Goal: Task Accomplishment & Management: Manage account settings

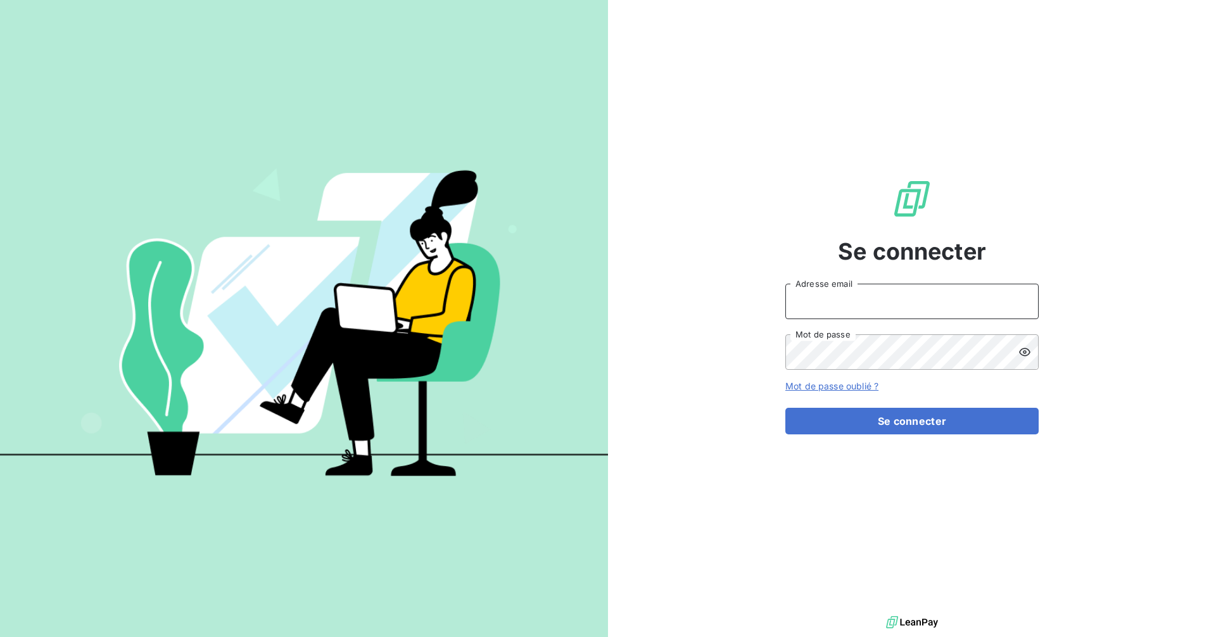
click at [826, 307] on input "Adresse email" at bounding box center [912, 301] width 253 height 35
type input "[EMAIL_ADDRESS][DOMAIN_NAME]"
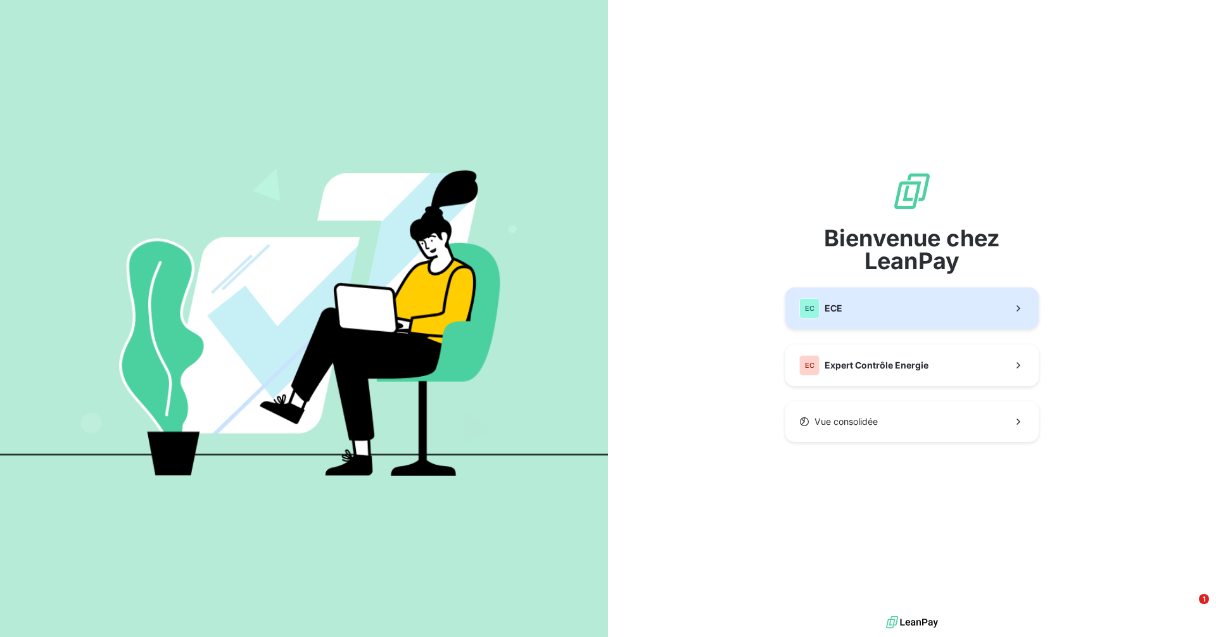
click at [857, 313] on button "EC ECE" at bounding box center [912, 309] width 253 height 42
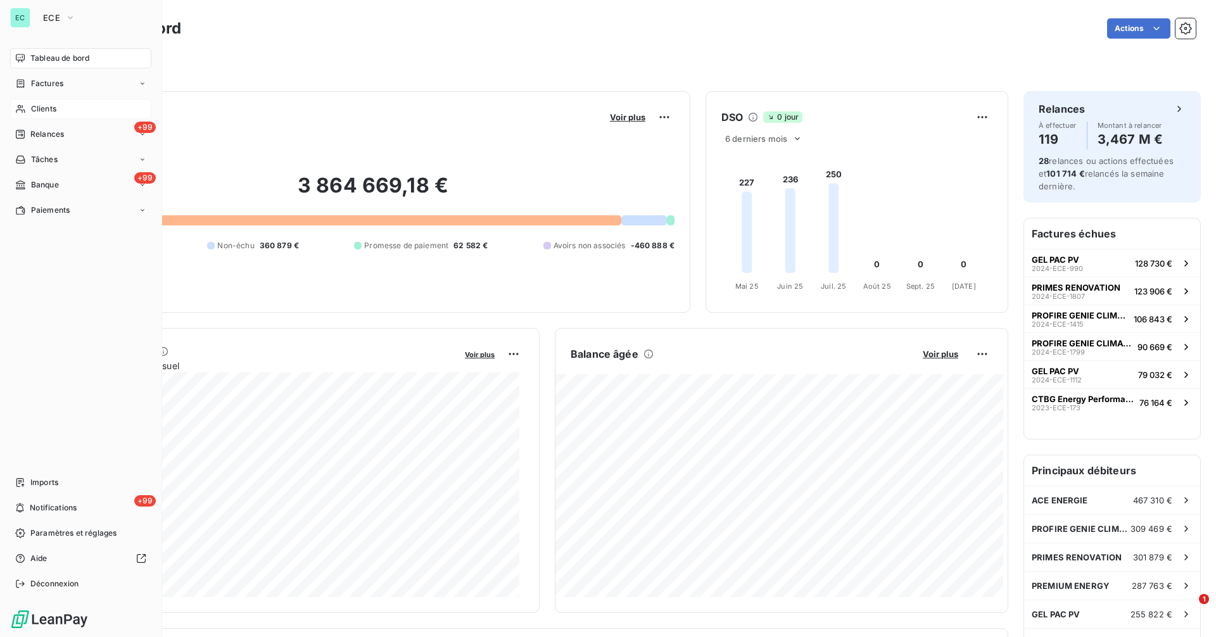
click at [37, 113] on span "Clients" at bounding box center [43, 108] width 25 height 11
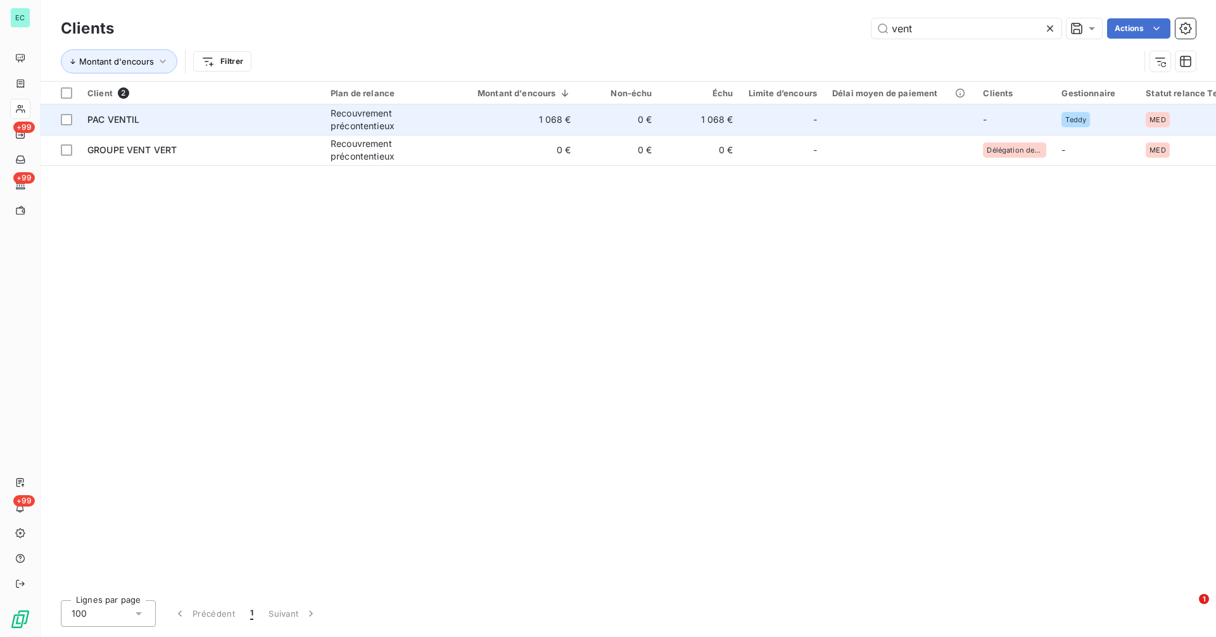
type input "vent"
click at [542, 126] on td "1 068 €" at bounding box center [517, 120] width 124 height 30
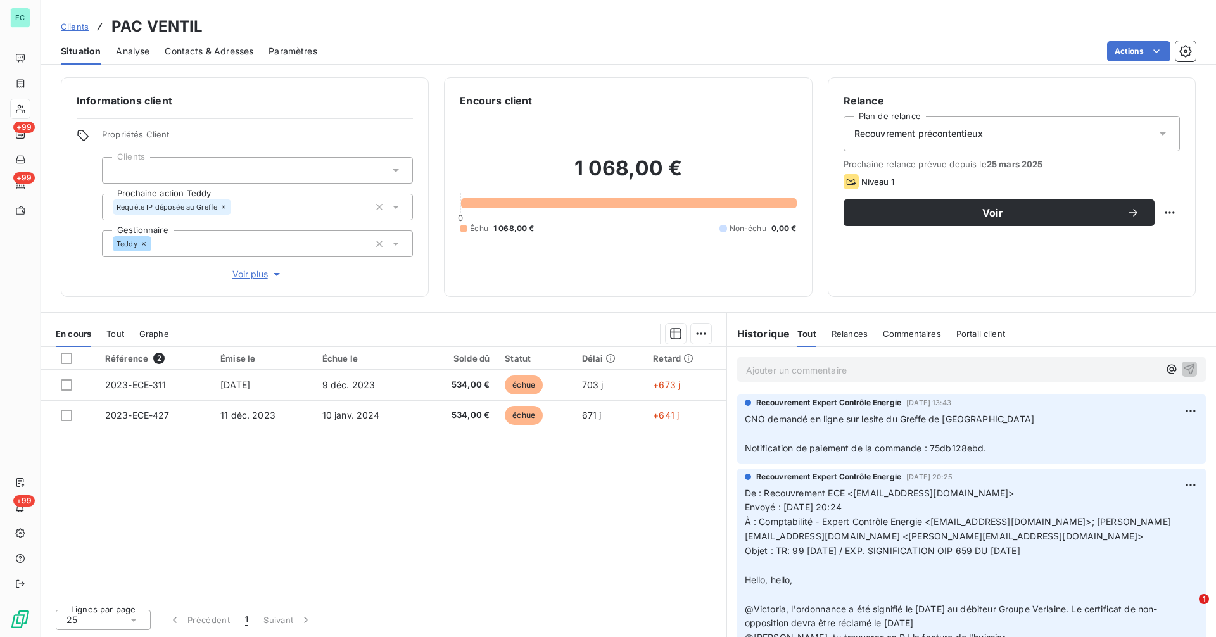
click at [835, 372] on p "Ajouter un commentaire ﻿" at bounding box center [952, 370] width 413 height 16
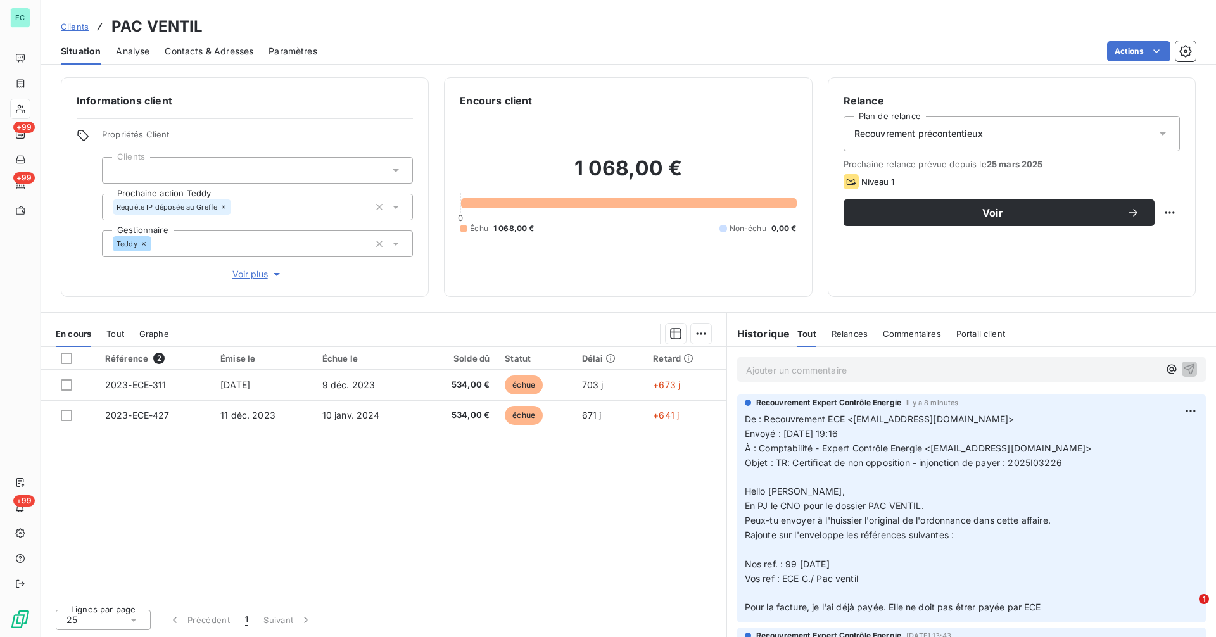
click at [838, 367] on p "Ajouter un commentaire ﻿" at bounding box center [952, 370] width 413 height 16
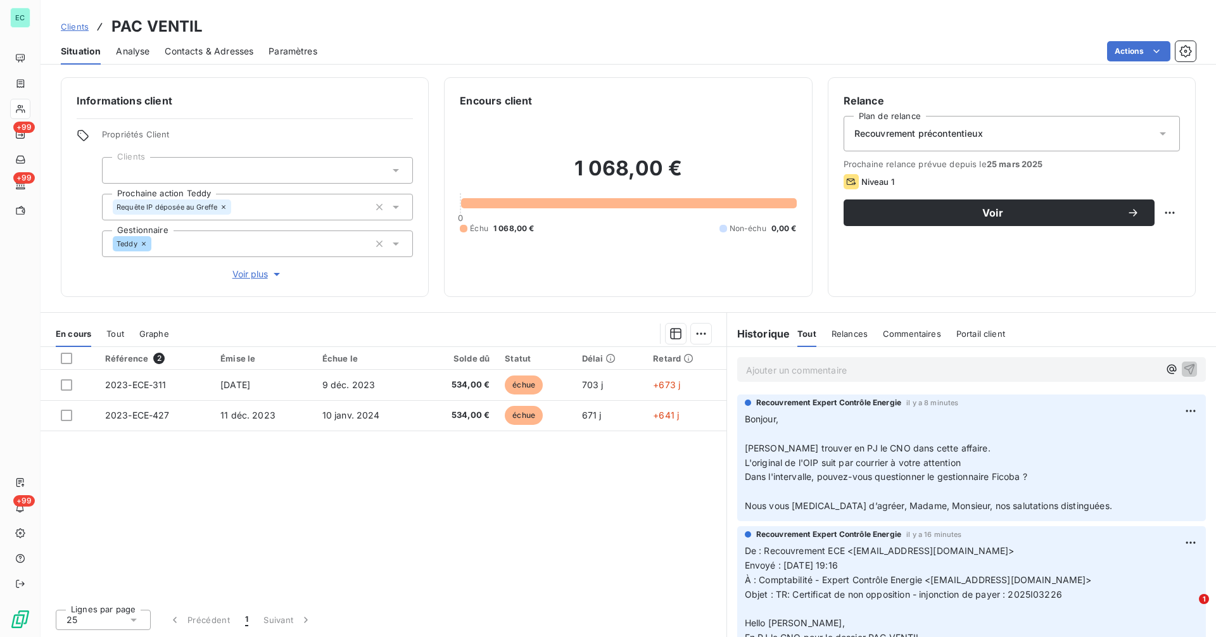
click at [79, 26] on span "Clients" at bounding box center [75, 27] width 28 height 10
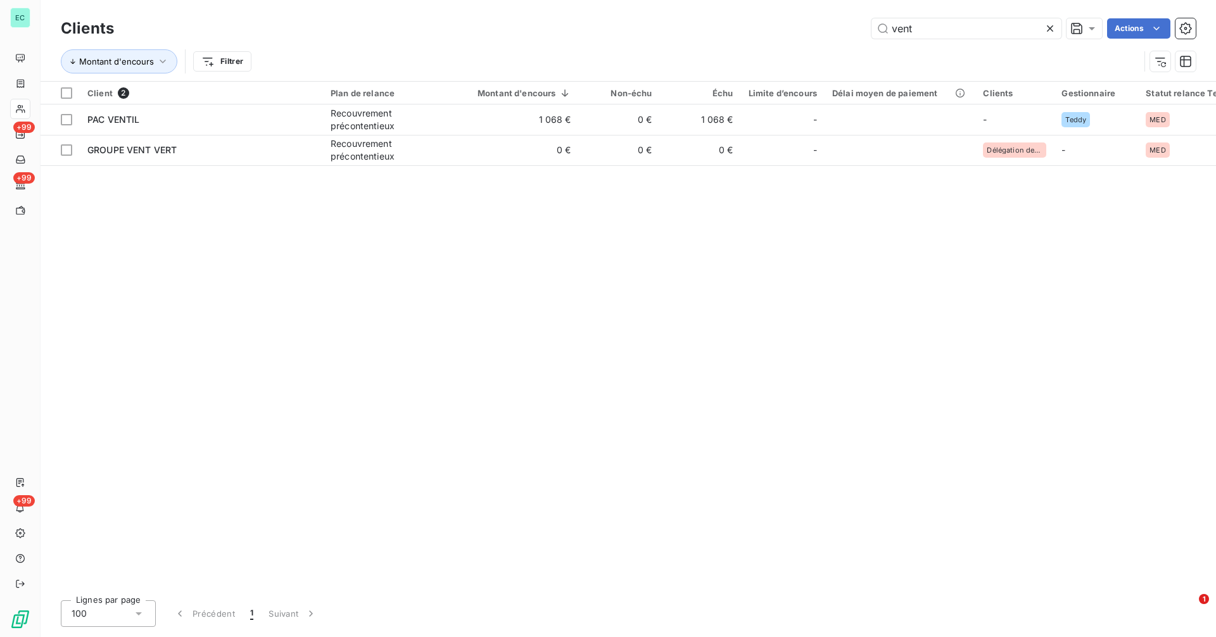
click at [1046, 29] on icon at bounding box center [1050, 28] width 13 height 13
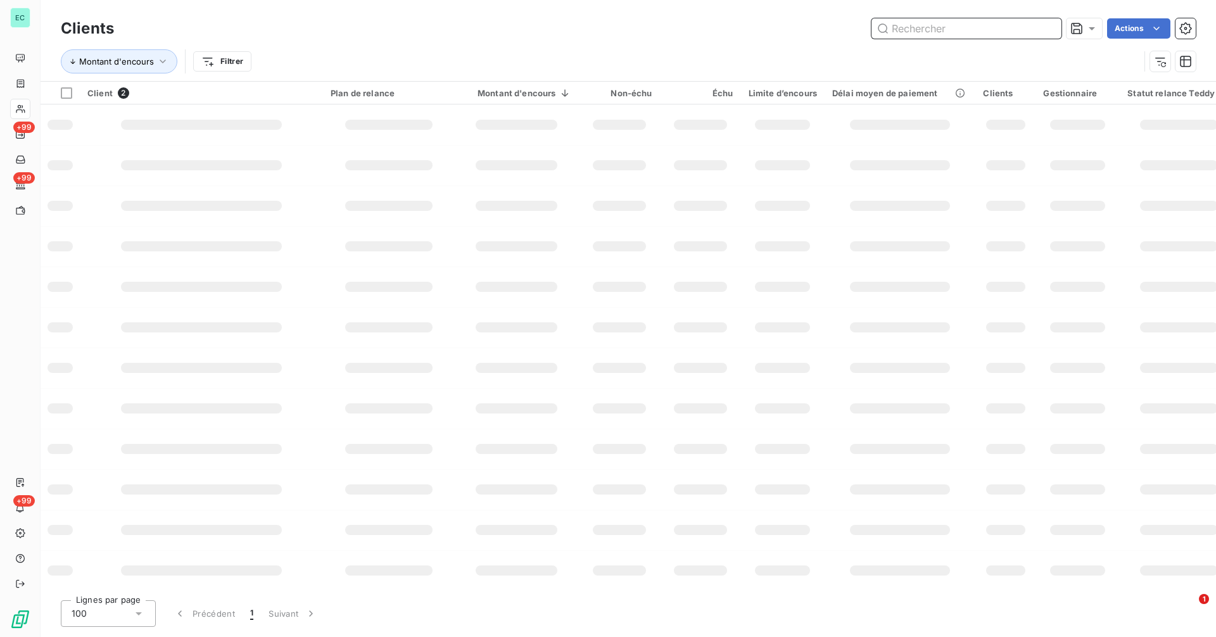
click at [1014, 30] on input "text" at bounding box center [967, 28] width 190 height 20
paste input "Groupe Energie"
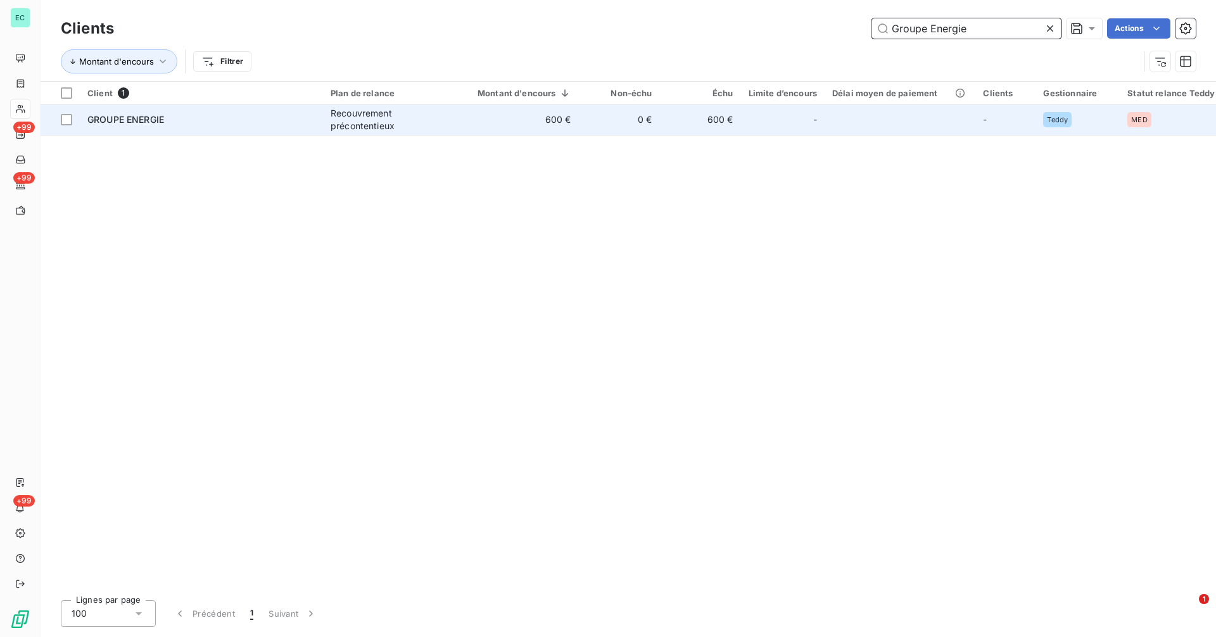
type input "Groupe Energie"
click at [484, 127] on td "600 €" at bounding box center [517, 120] width 124 height 30
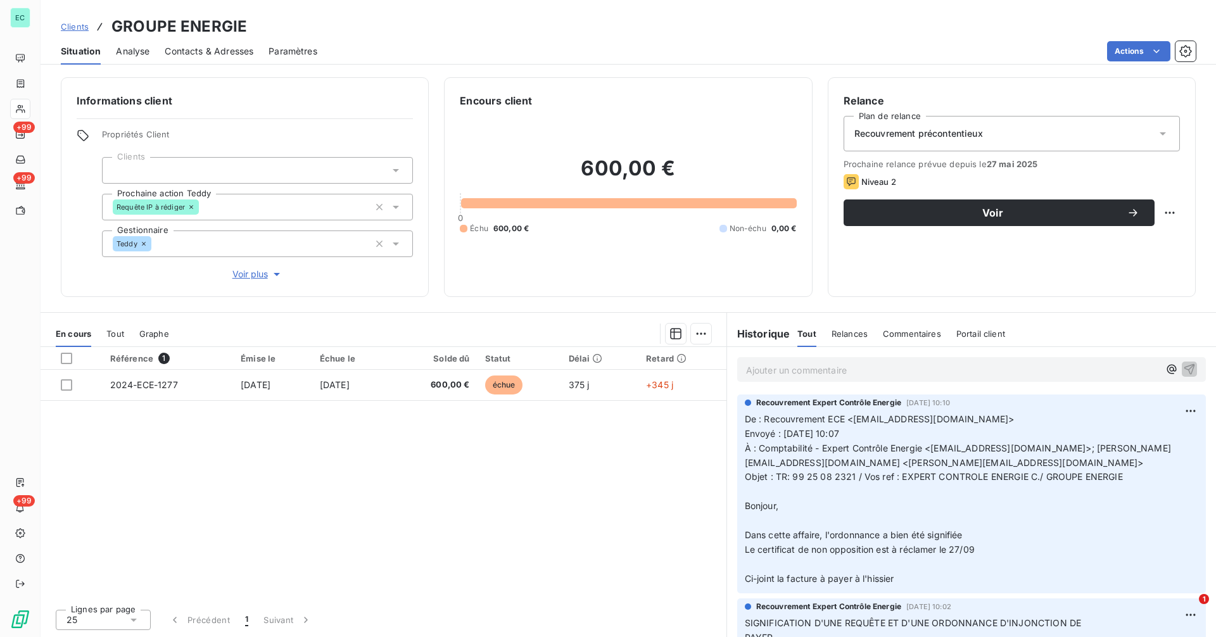
click at [792, 477] on span "Objet : TR: 99 25 08 2321 / Vos ref : EXPERT CONTROLE ENERGIE C./ GROUPE ENERGIE" at bounding box center [934, 476] width 378 height 11
click at [855, 477] on span "Objet : TR: 99 25 08 2321 / Vos ref : EXPERT CONTROLE ENERGIE C./ GROUPE ENERGIE" at bounding box center [934, 476] width 378 height 11
click at [795, 477] on span "Objet : TR: 99 25 08 2321 / Vos ref : EXPERT CONTROLE ENERGIE C./ GROUPE ENERGIE" at bounding box center [934, 476] width 378 height 11
click at [853, 476] on span "Objet : TR: 99 25 08 2321 / Vos ref : EXPERT CONTROLE ENERGIE C./ GROUPE ENERGIE" at bounding box center [934, 476] width 378 height 11
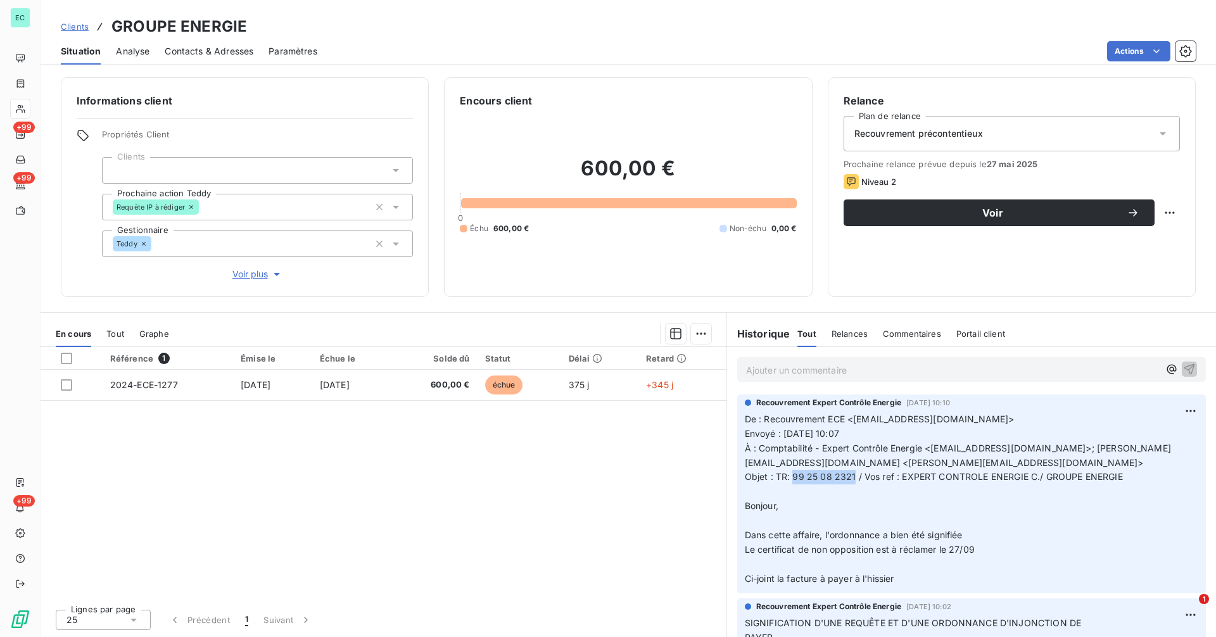
copy span "99 25 08 2321"
click at [803, 377] on p "Ajouter un commentaire ﻿" at bounding box center [952, 370] width 413 height 16
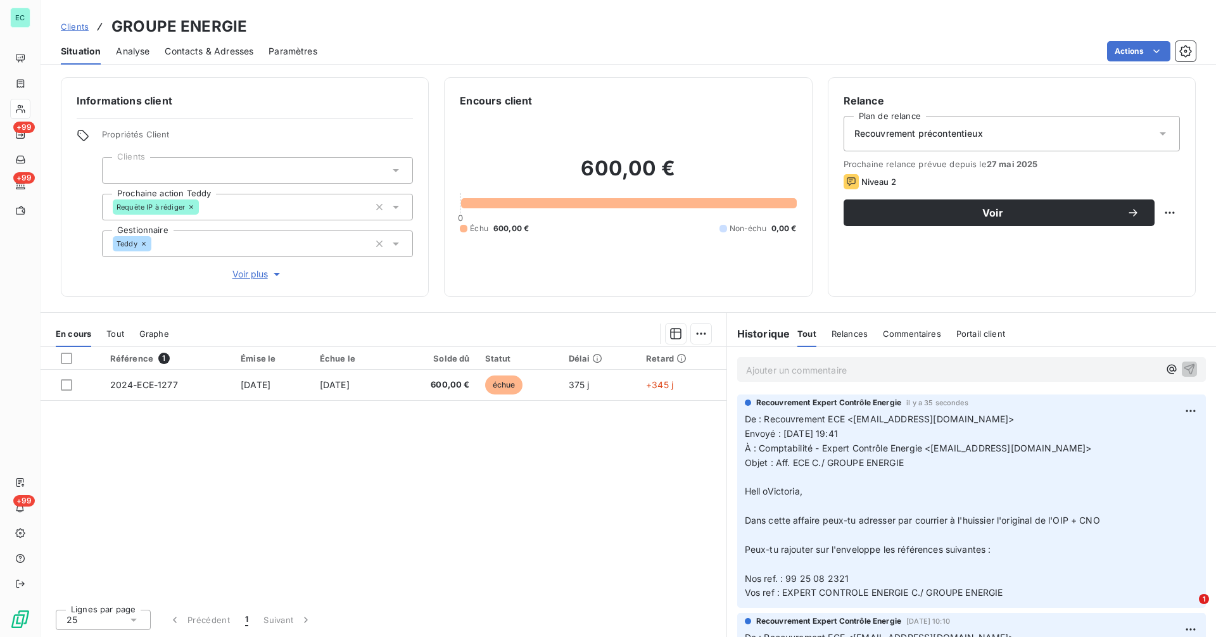
click at [848, 365] on p "Ajouter un commentaire ﻿" at bounding box center [952, 370] width 413 height 16
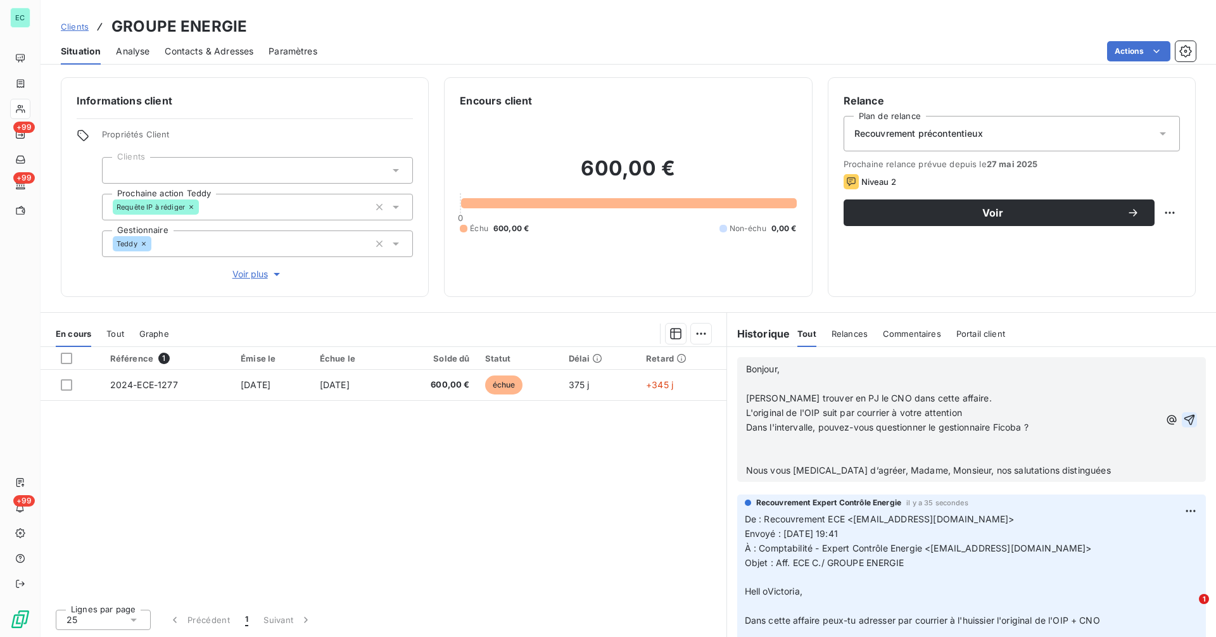
click at [1185, 421] on icon "button" at bounding box center [1190, 419] width 11 height 11
